Goal: Task Accomplishment & Management: Manage account settings

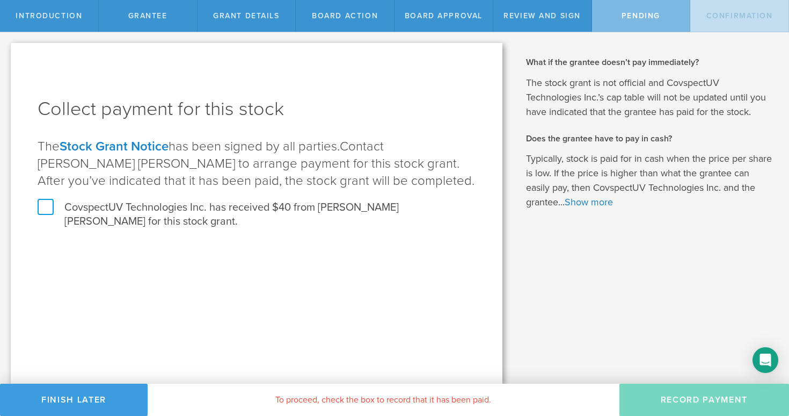
click at [39, 203] on label "CovspectUV Technologies Inc. has received $40 from Christopher Mark Ward for th…" at bounding box center [257, 214] width 438 height 28
click at [0, 0] on input "CovspectUV Technologies Inc. has received $40 from Christopher Mark Ward for th…" at bounding box center [0, 0] width 0 height 0
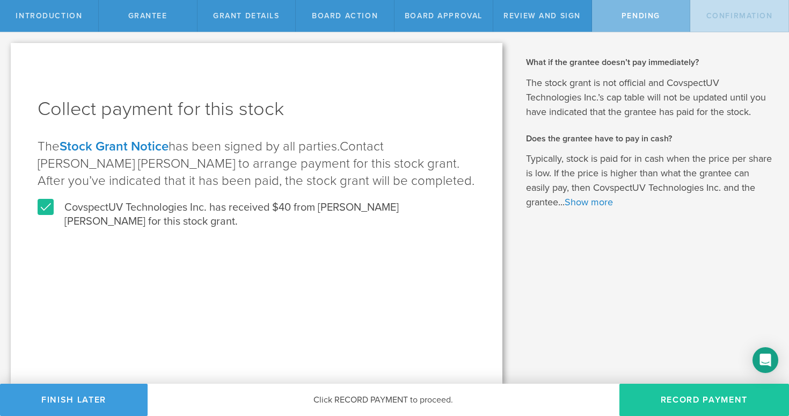
click at [746, 406] on button "Record Payment" at bounding box center [705, 399] width 170 height 32
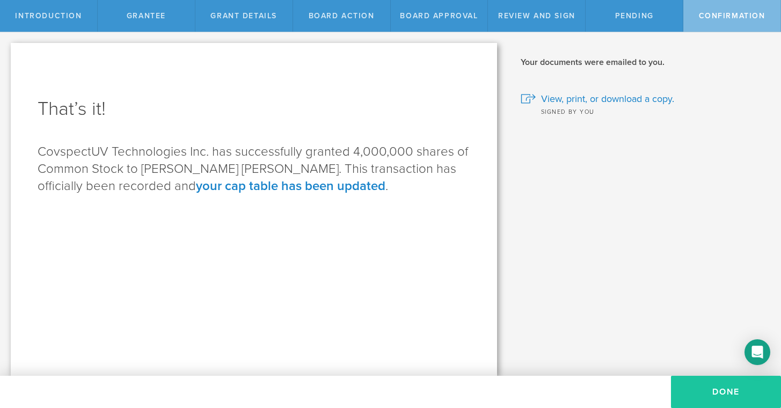
click at [728, 388] on button "Done" at bounding box center [726, 392] width 110 height 32
